Goal: Check status

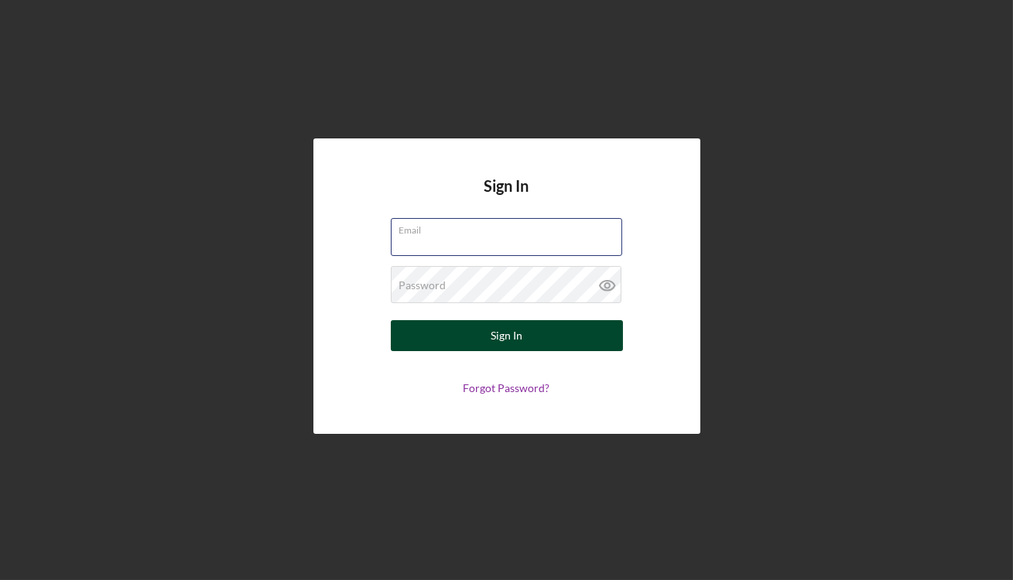
type input "[EMAIL_ADDRESS][DOMAIN_NAME]"
click at [431, 347] on button "Sign In" at bounding box center [507, 335] width 232 height 31
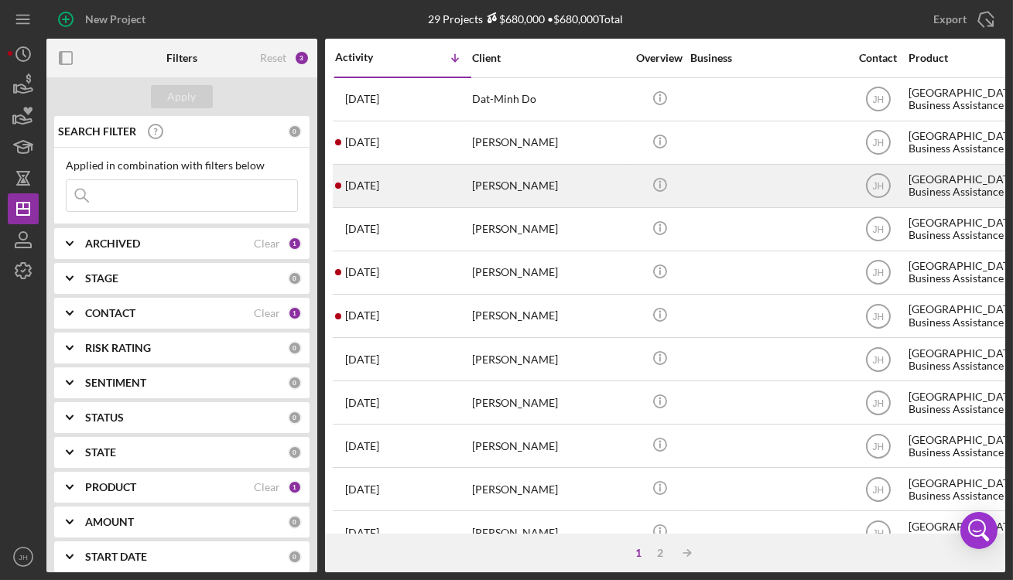
click at [518, 201] on div "[PERSON_NAME]" at bounding box center [549, 186] width 155 height 41
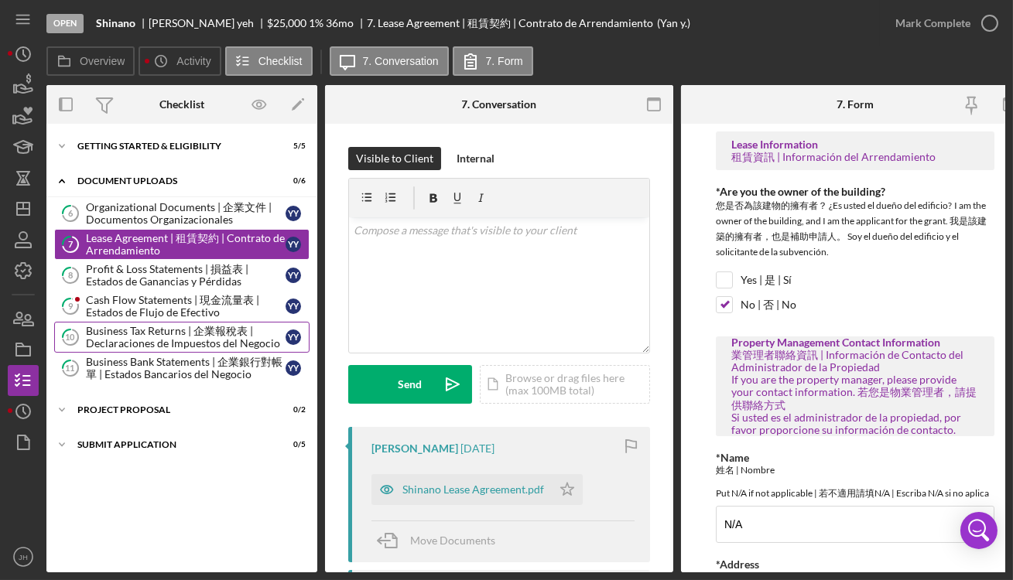
click at [202, 333] on div "Business Tax Returns | 企業報稅表 | Declaraciones de Impuestos del Negocio" at bounding box center [186, 337] width 200 height 25
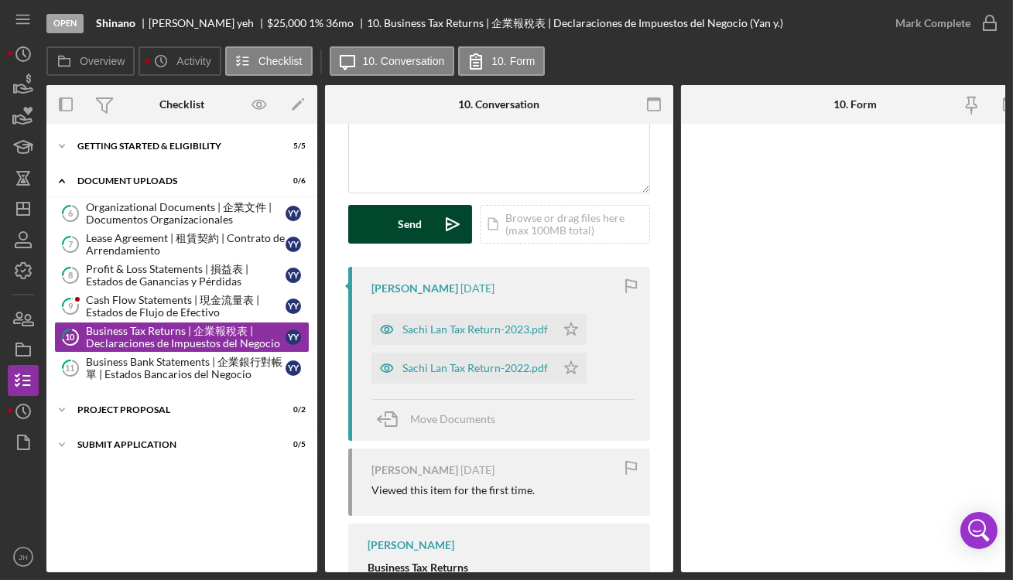
scroll to position [160, 0]
click at [511, 367] on div "Sachi Lan Tax Return-2022.pdf" at bounding box center [474, 368] width 145 height 12
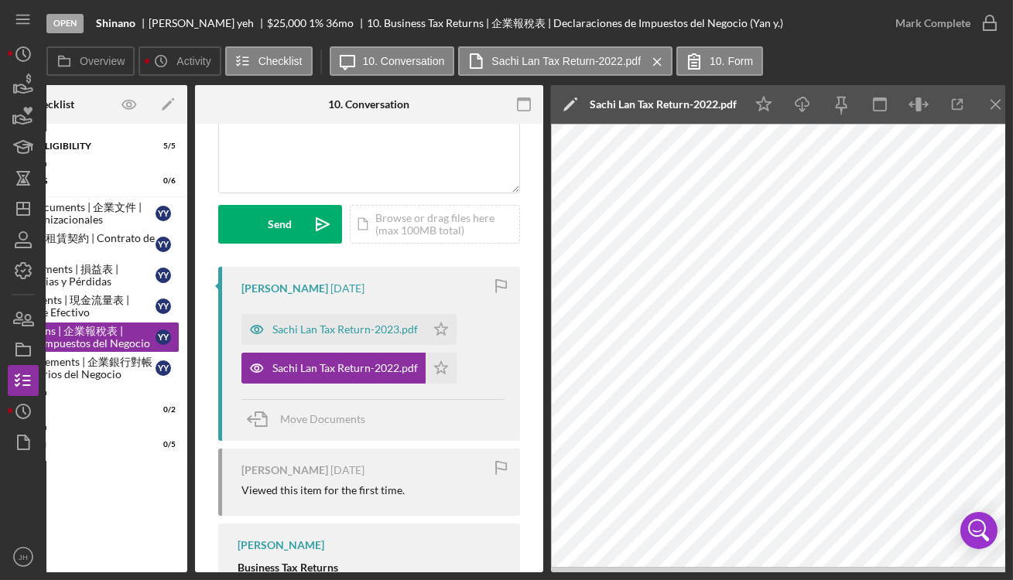
scroll to position [0, 134]
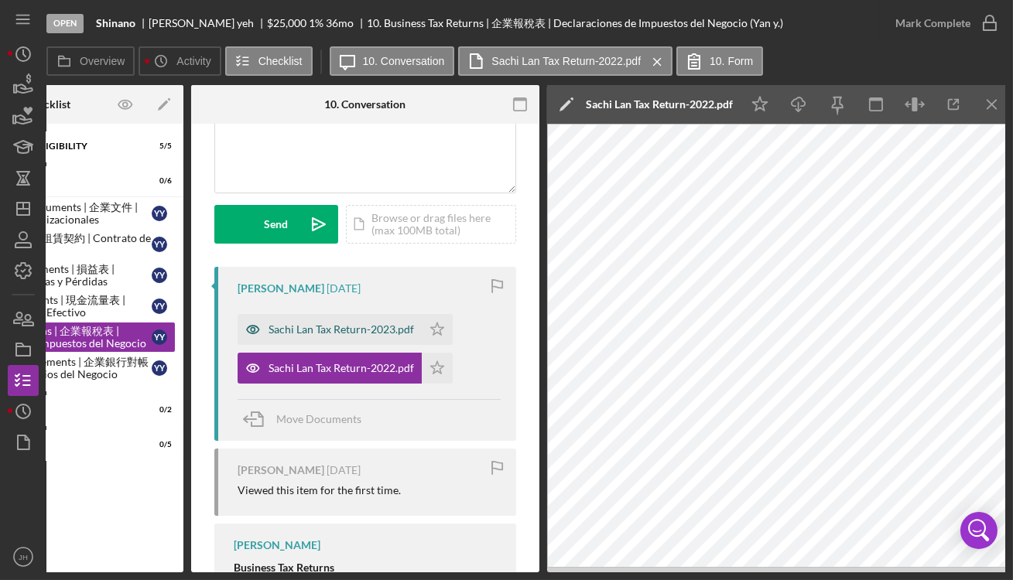
click at [374, 343] on div "Sachi Lan Tax Return-2023.pdf" at bounding box center [329, 329] width 184 height 31
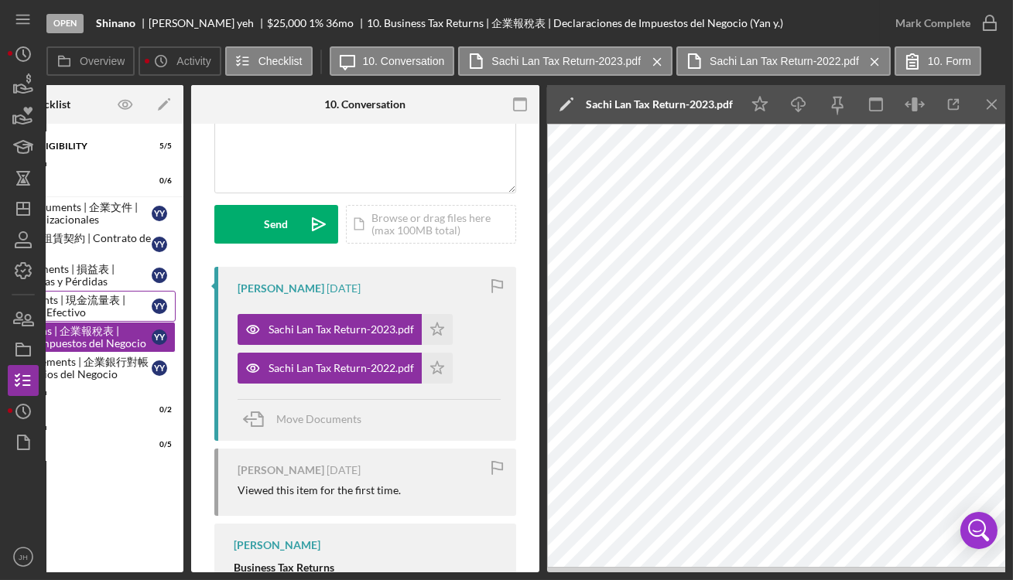
click at [121, 292] on link "9 Cash Flow Statements | 現金流量表 | Estados de Flujo de Efectivo  Y y" at bounding box center [47, 306] width 255 height 31
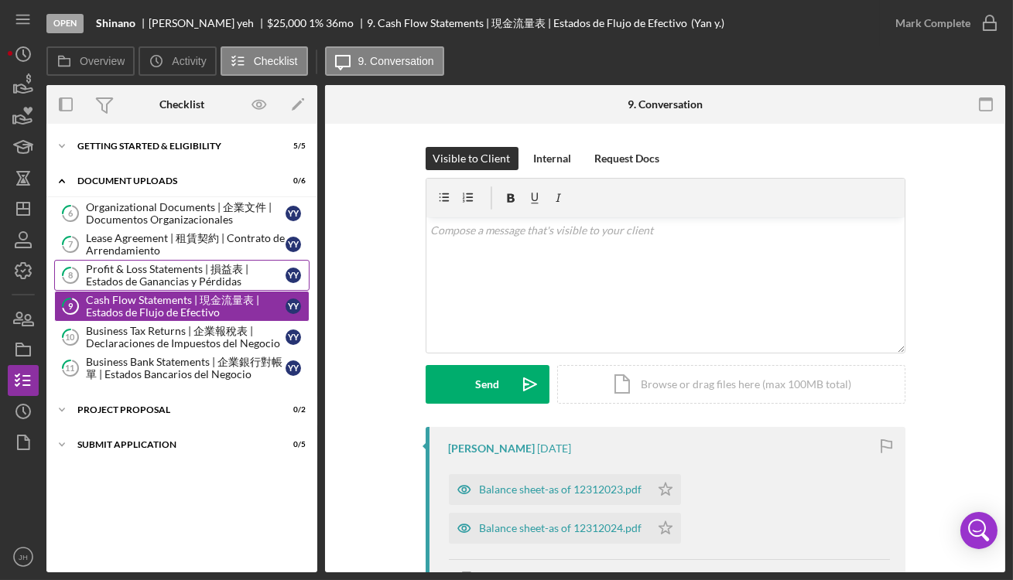
click at [215, 265] on div "Profit & Loss Statements | 損益表 | Estados de Ganancias y Pérdidas" at bounding box center [186, 275] width 200 height 25
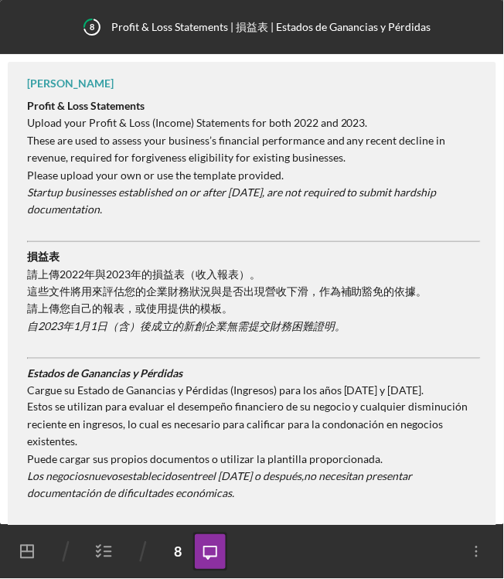
scroll to position [258, 0]
